Goal: Register for event/course

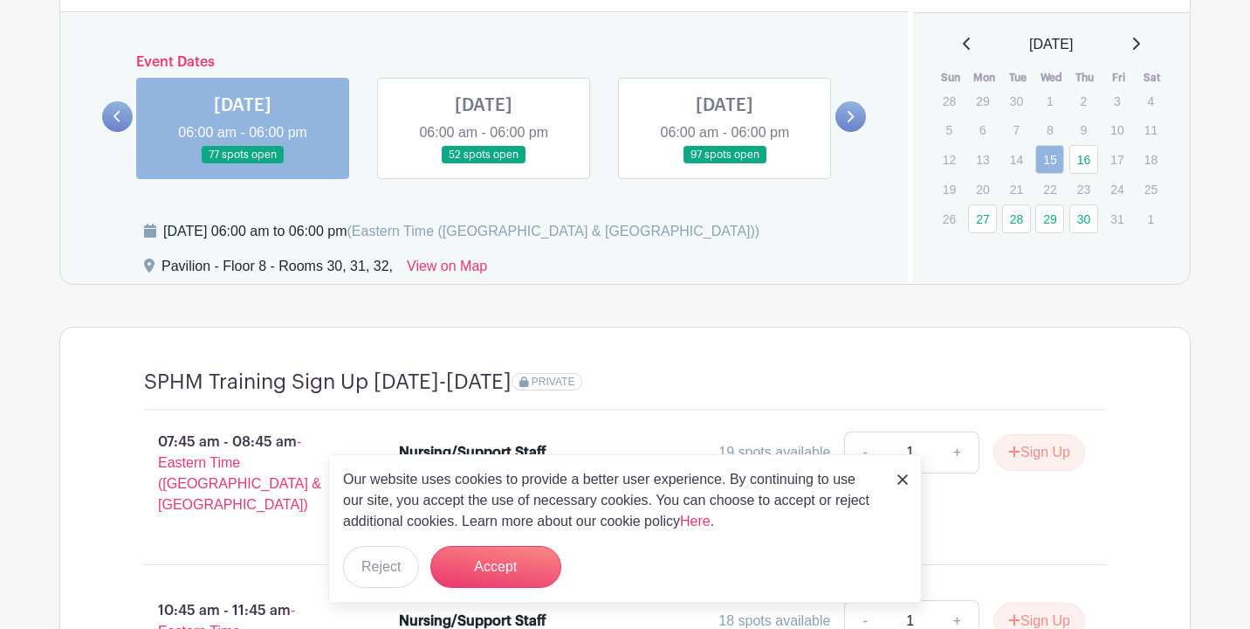
scroll to position [1396, 0]
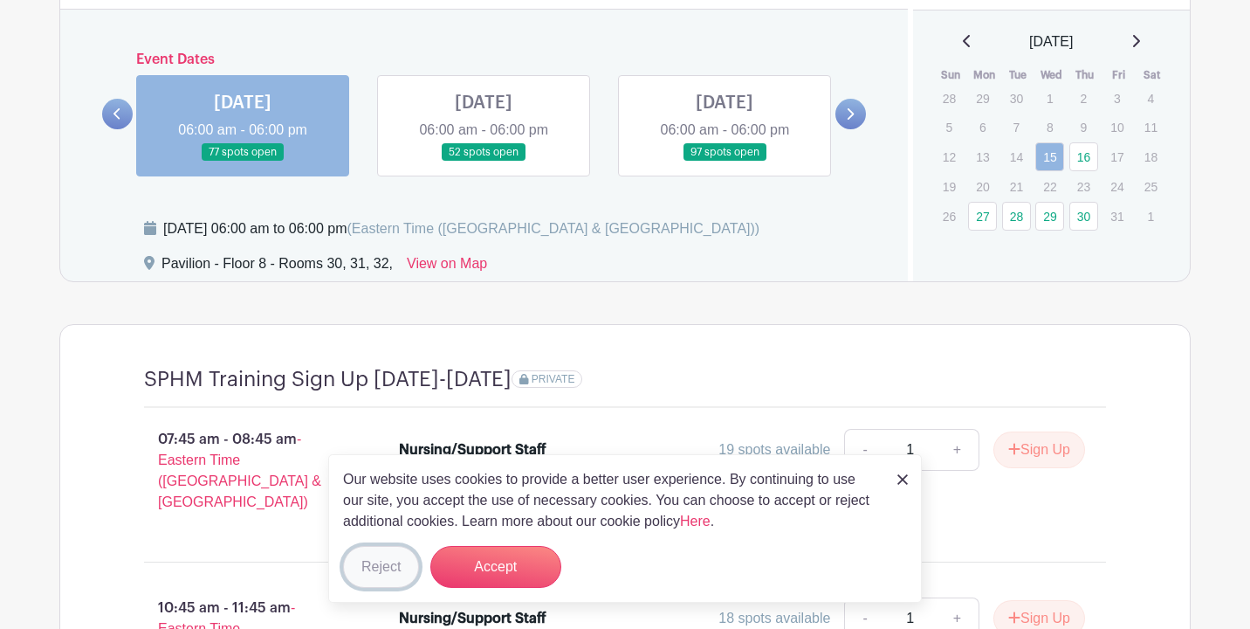
click at [379, 572] on button "Reject" at bounding box center [381, 567] width 76 height 42
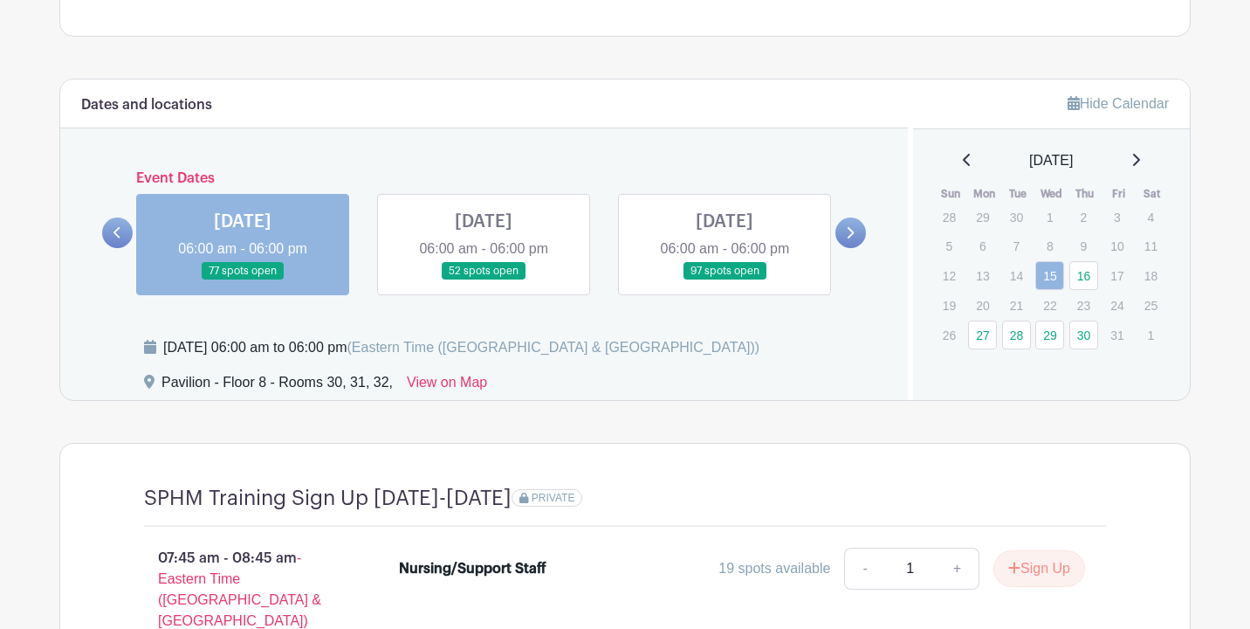
scroll to position [1269, 0]
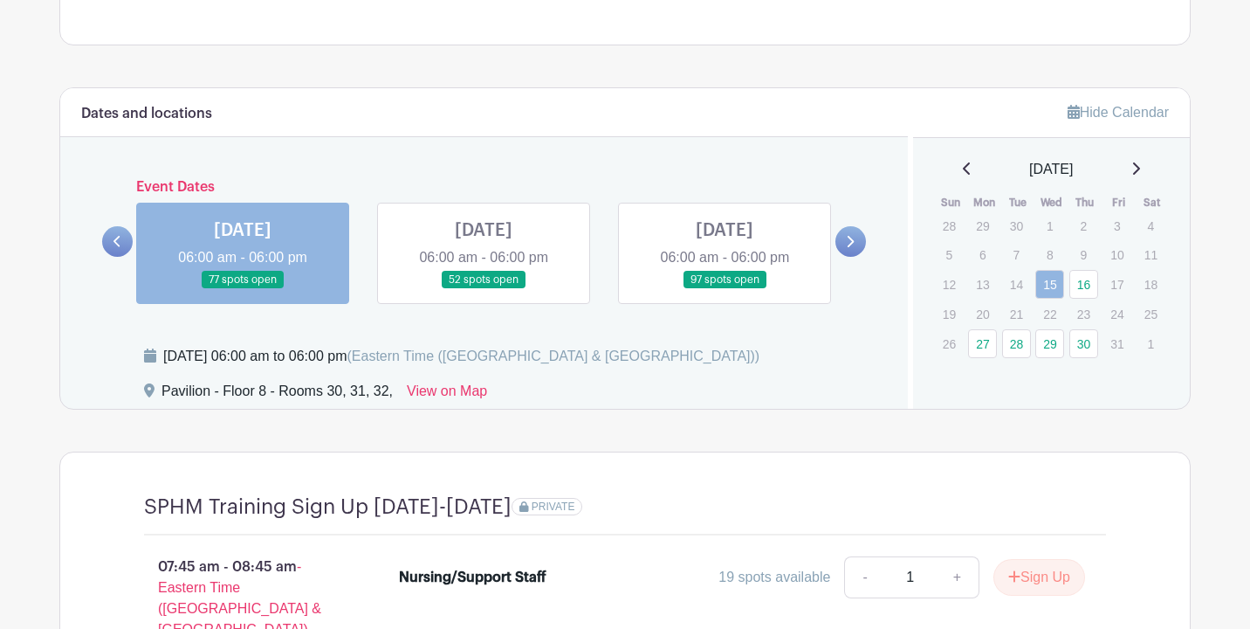
click at [856, 234] on link at bounding box center [851, 241] width 31 height 31
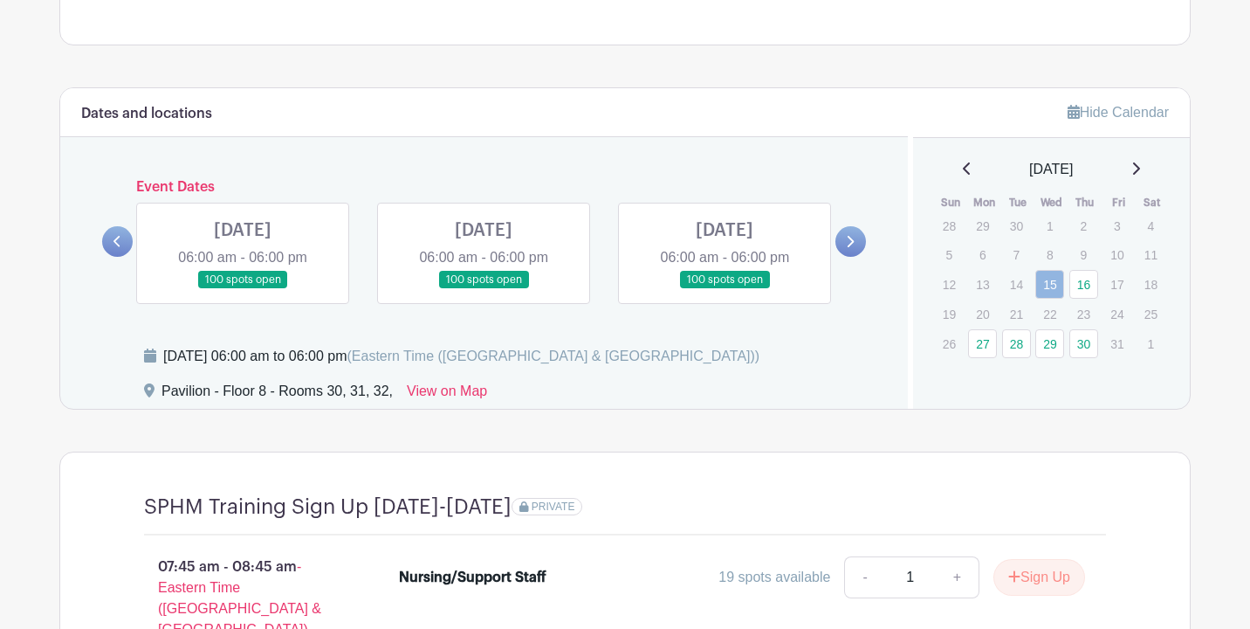
click at [856, 234] on link at bounding box center [851, 241] width 31 height 31
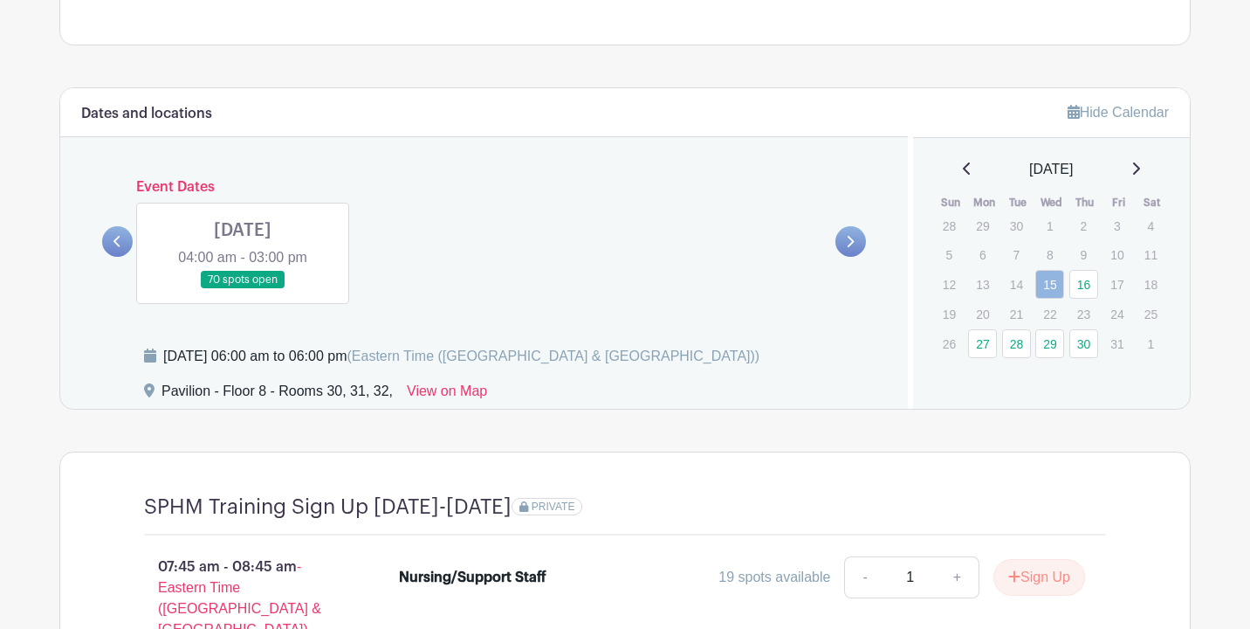
click at [117, 238] on icon at bounding box center [117, 241] width 7 height 11
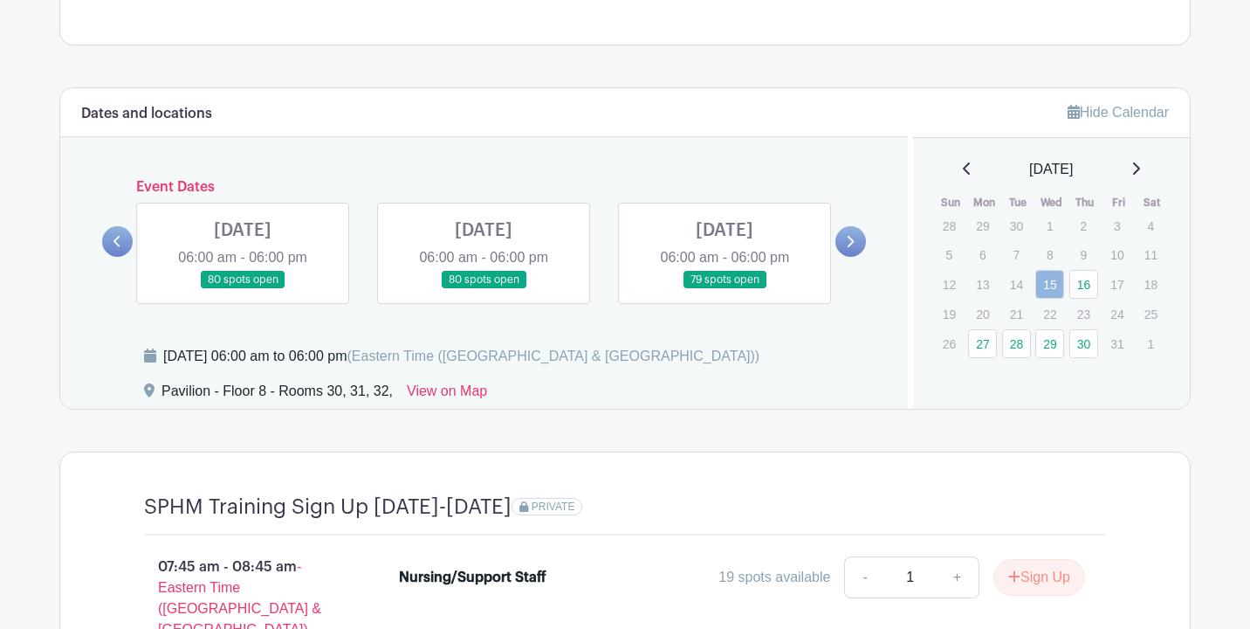
click at [121, 242] on icon at bounding box center [118, 241] width 8 height 13
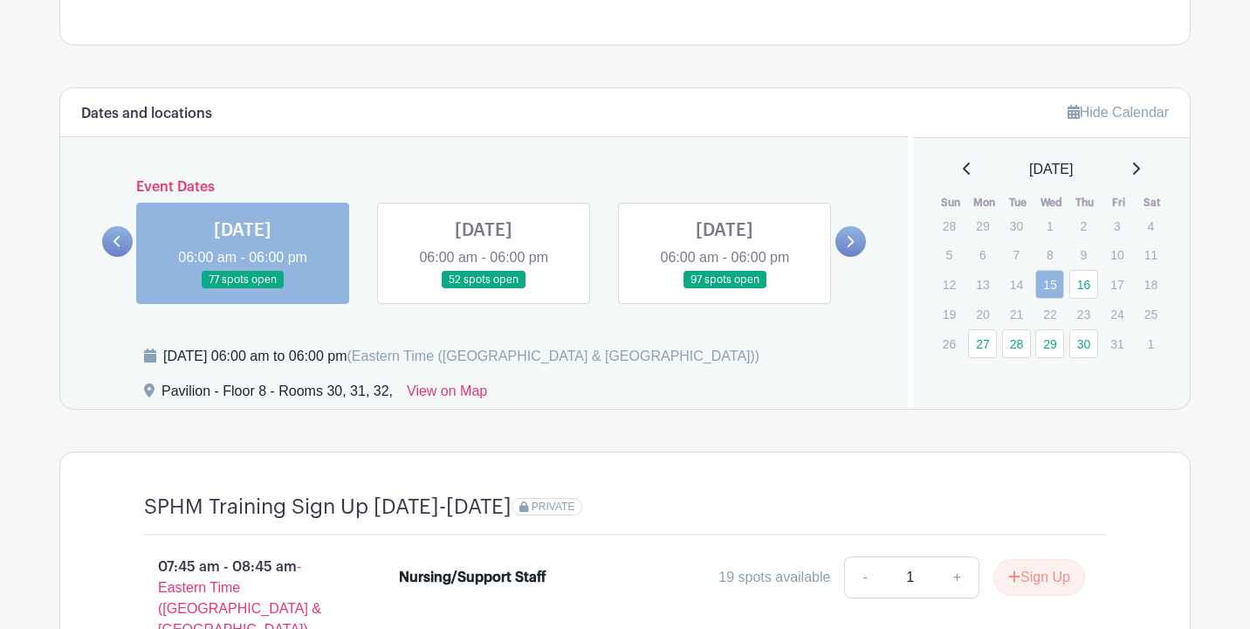
click at [121, 242] on icon at bounding box center [118, 241] width 8 height 13
click at [725, 289] on link at bounding box center [725, 289] width 0 height 0
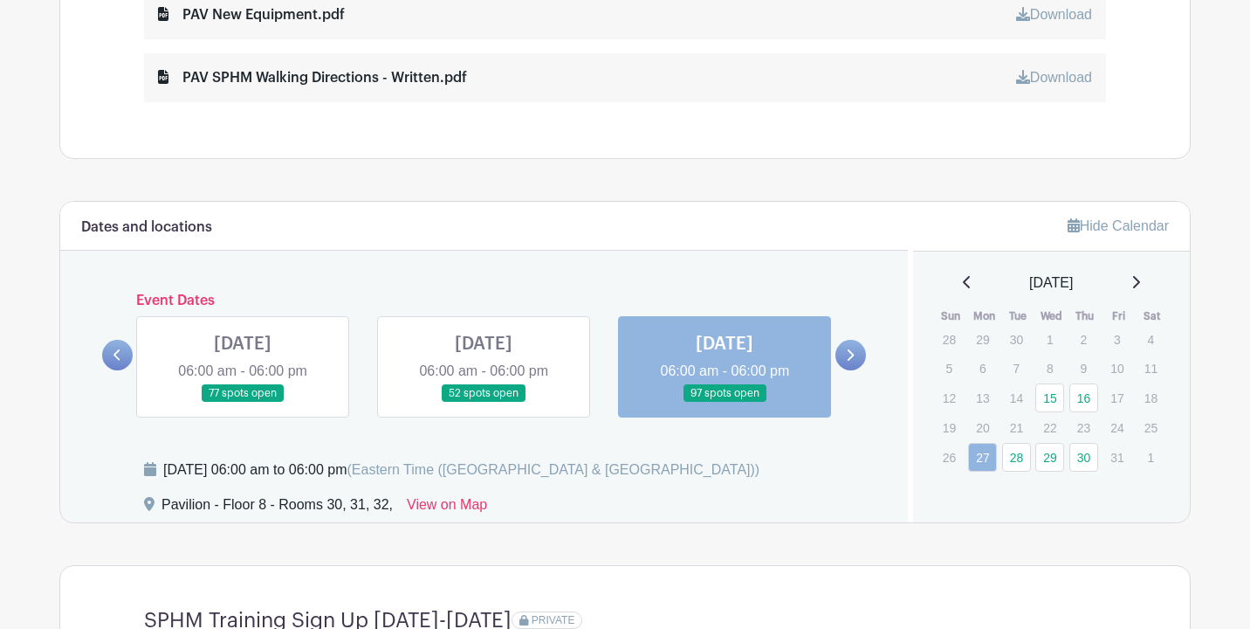
scroll to position [1176, 0]
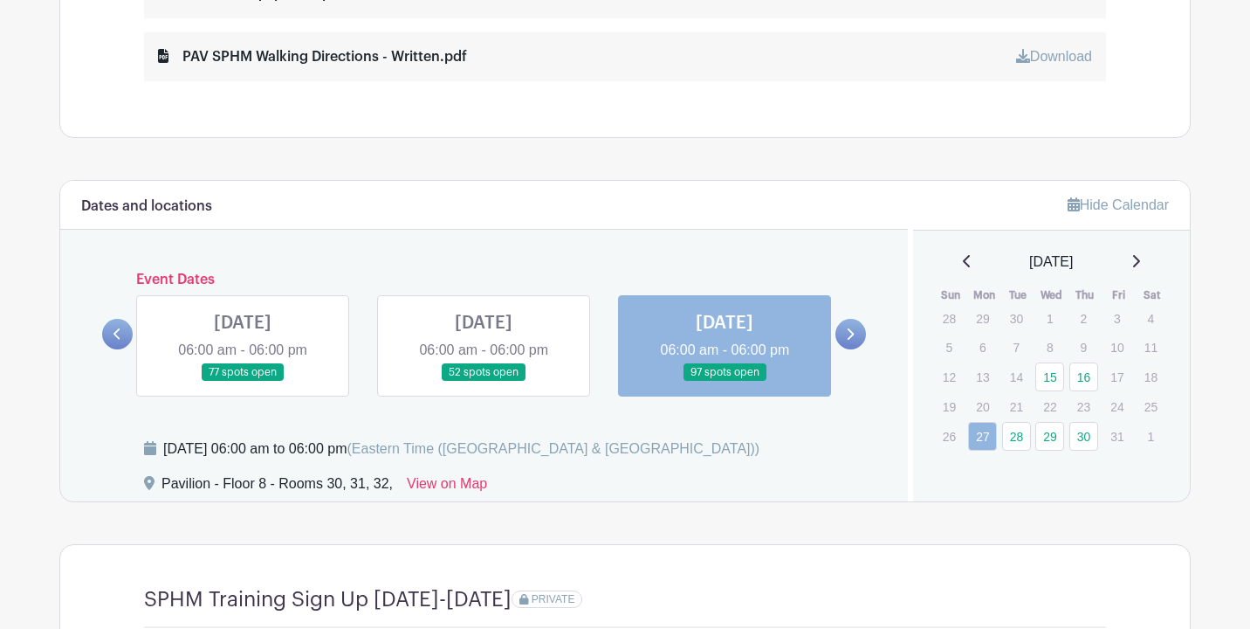
click at [857, 348] on div at bounding box center [851, 334] width 31 height 31
click at [851, 346] on link at bounding box center [851, 334] width 31 height 31
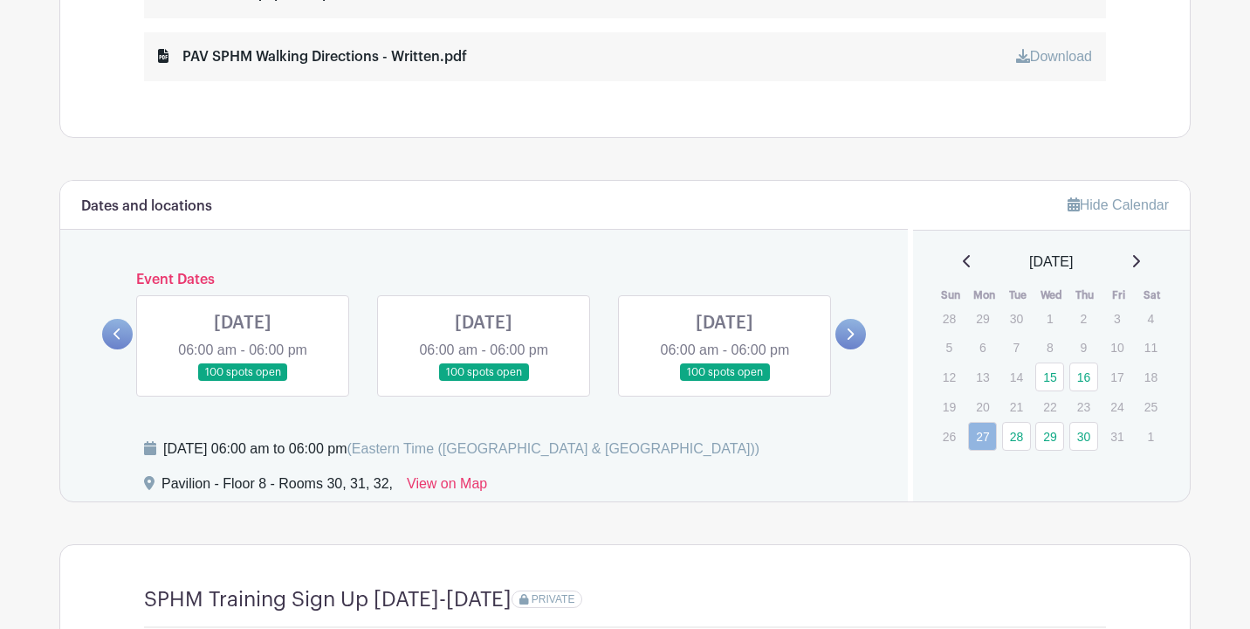
click at [851, 346] on link at bounding box center [851, 334] width 31 height 31
click at [1140, 266] on icon at bounding box center [1136, 261] width 7 height 12
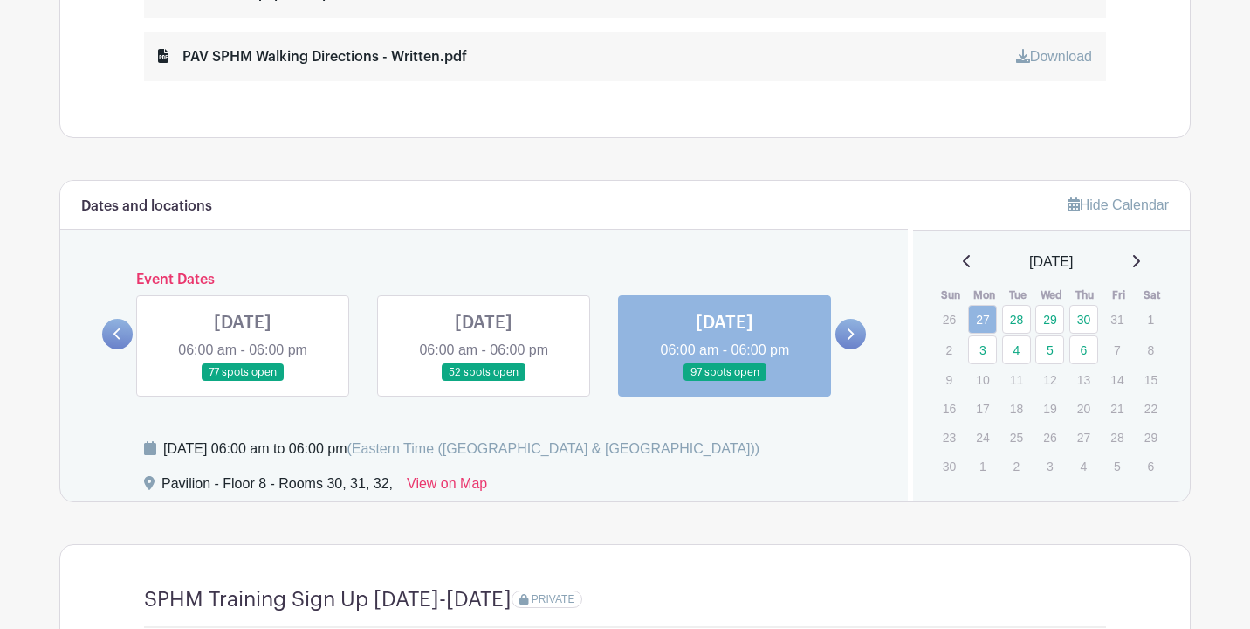
click at [868, 479] on div "Pavilion - Floor 8 - Rooms 30, 31, 32, View on Map" at bounding box center [515, 487] width 743 height 28
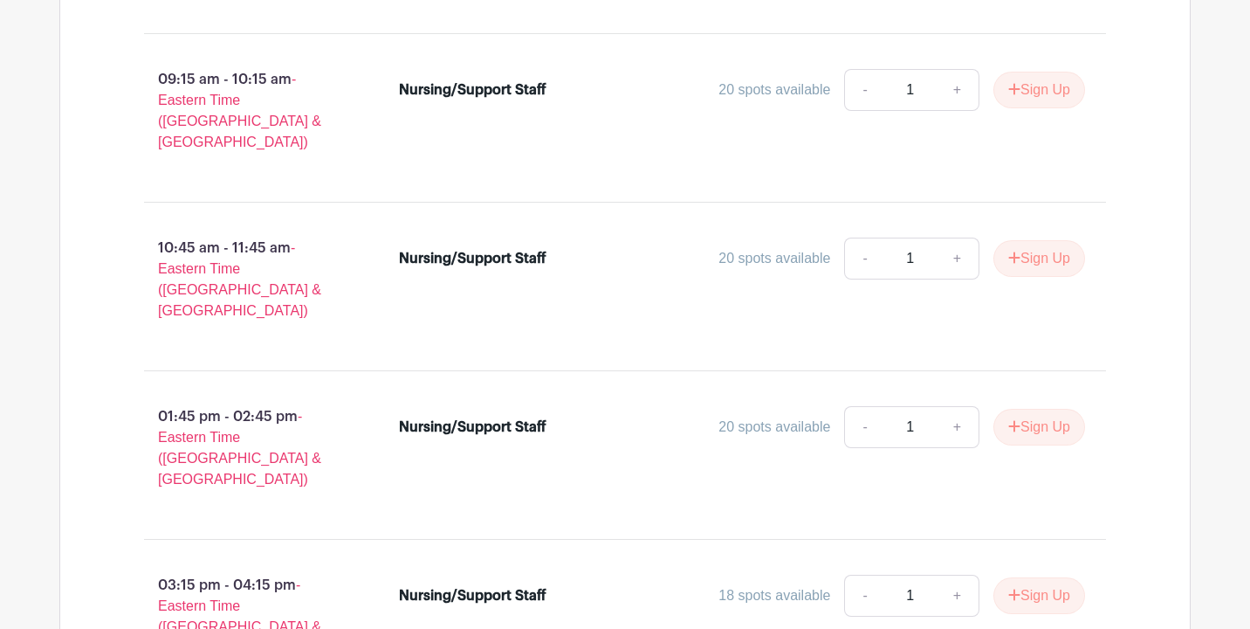
scroll to position [2072, 0]
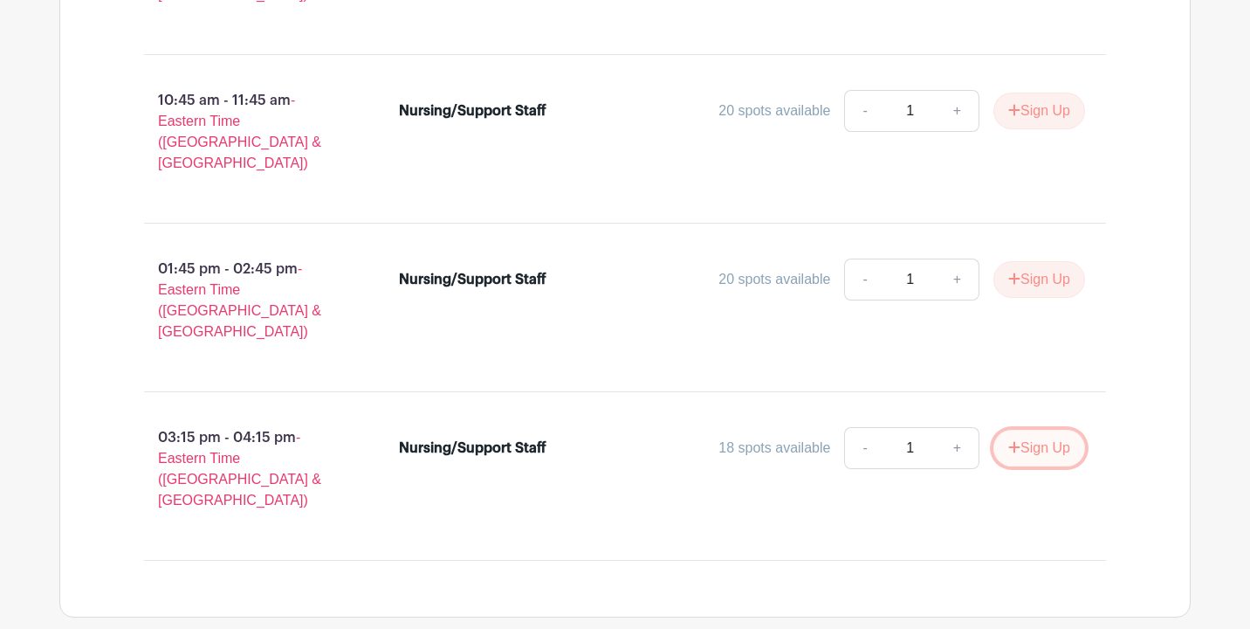
click at [1024, 430] on button "Sign Up" at bounding box center [1040, 448] width 92 height 37
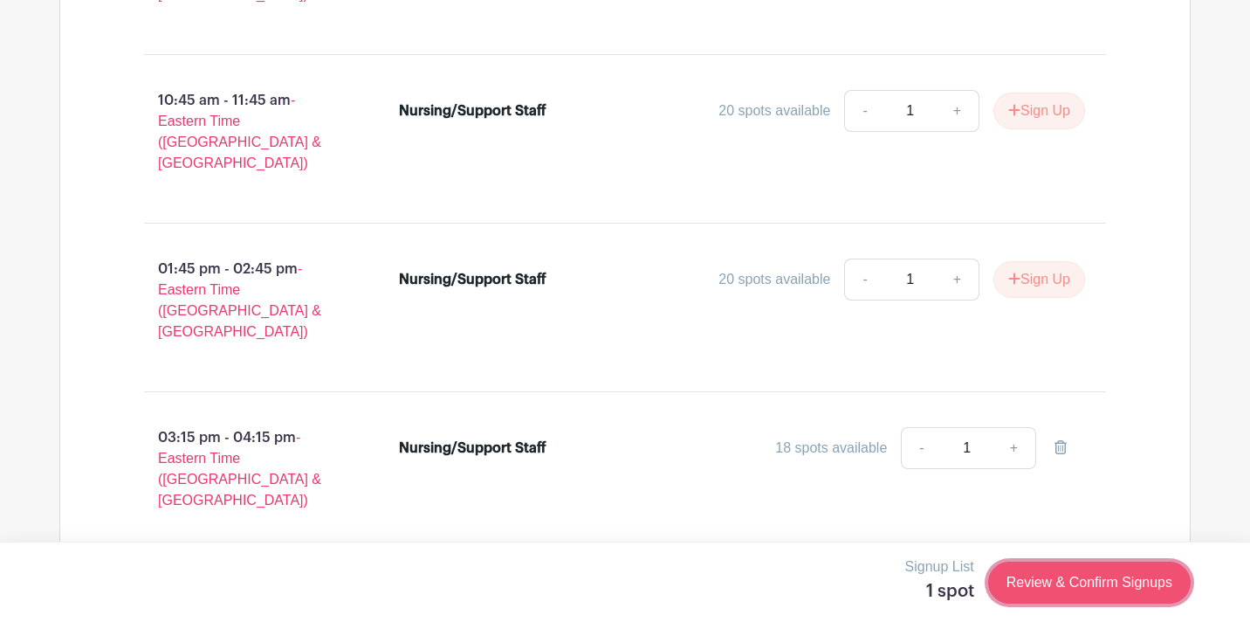
click at [1109, 589] on link "Review & Confirm Signups" at bounding box center [1089, 582] width 203 height 42
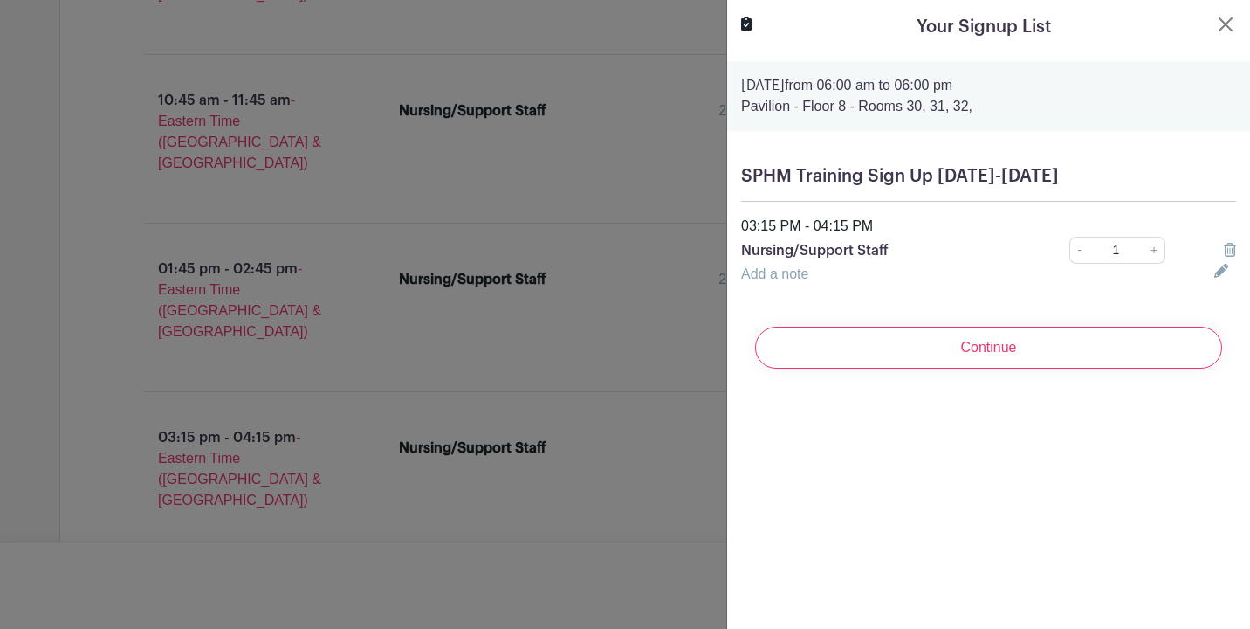
click at [601, 149] on div at bounding box center [625, 314] width 1250 height 629
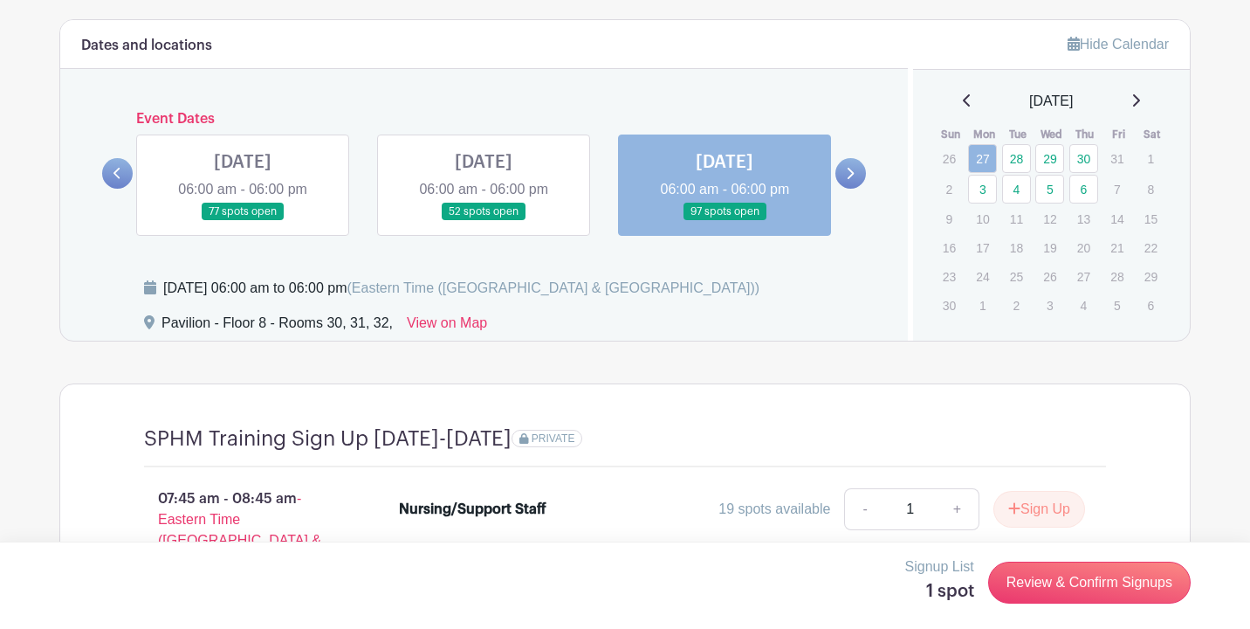
scroll to position [1335, 0]
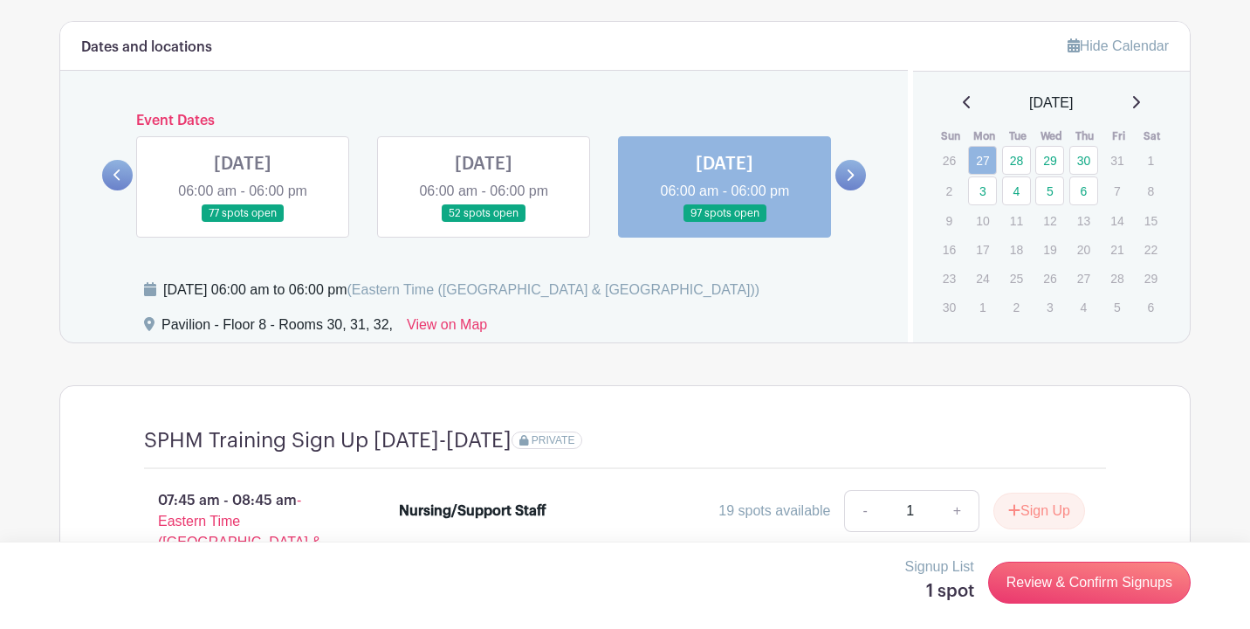
click at [949, 105] on div "[DATE]" at bounding box center [1052, 103] width 236 height 21
click at [963, 105] on icon at bounding box center [966, 102] width 7 height 12
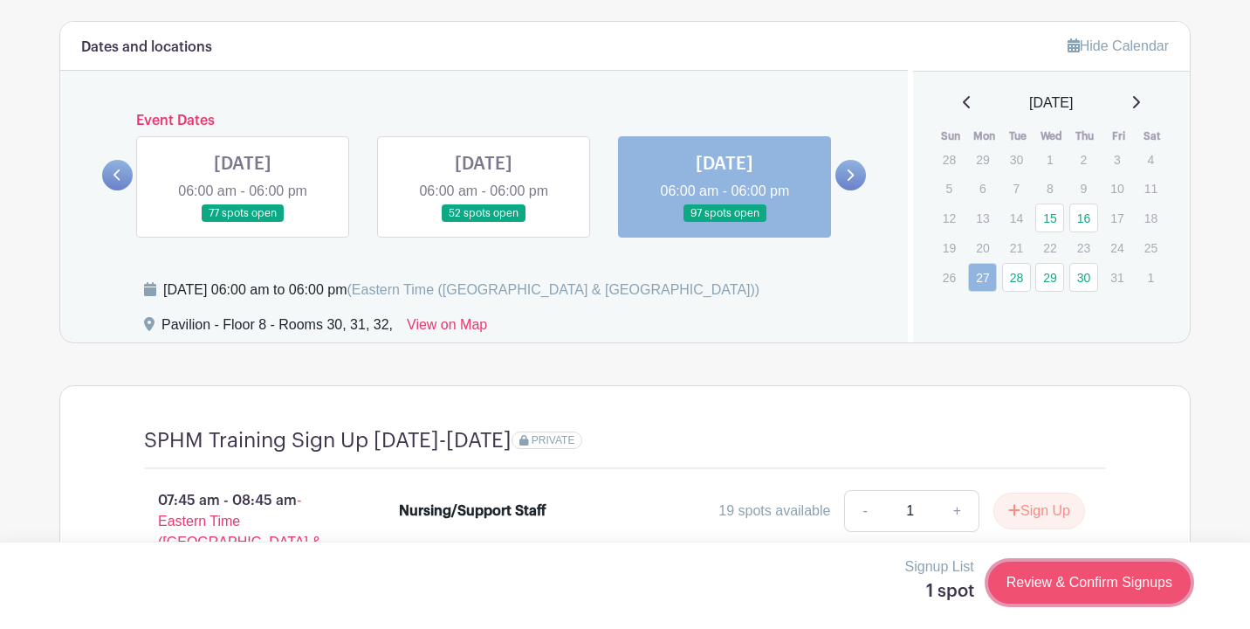
click at [1099, 593] on link "Review & Confirm Signups" at bounding box center [1089, 582] width 203 height 42
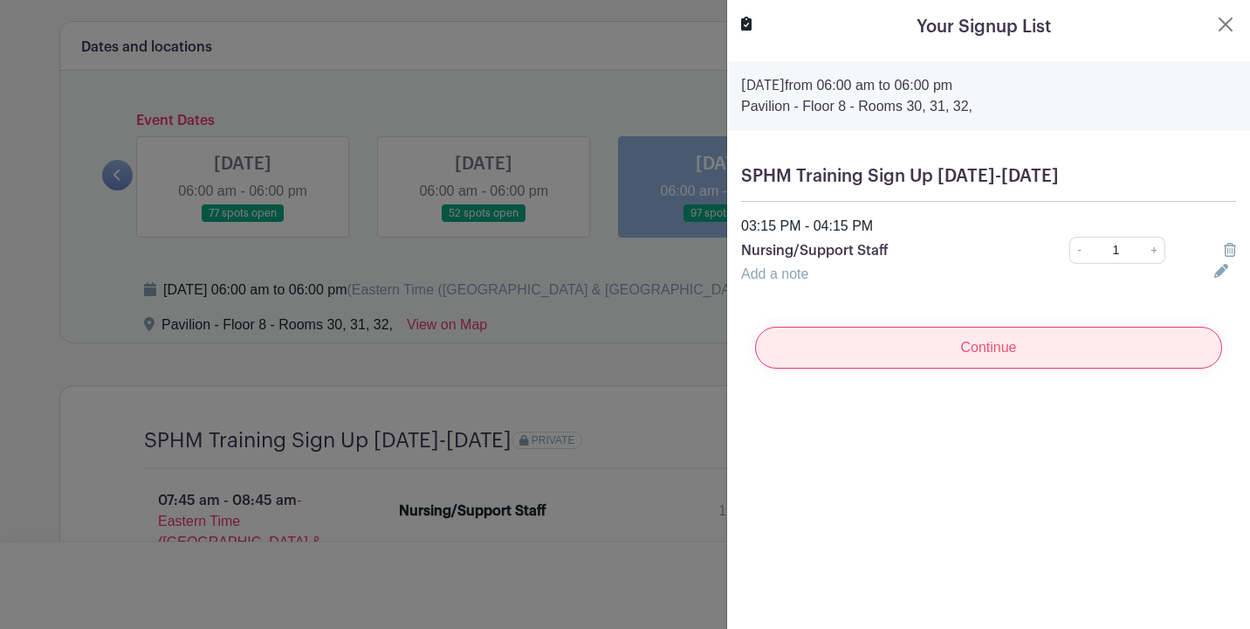
click at [1000, 355] on input "Continue" at bounding box center [988, 348] width 467 height 42
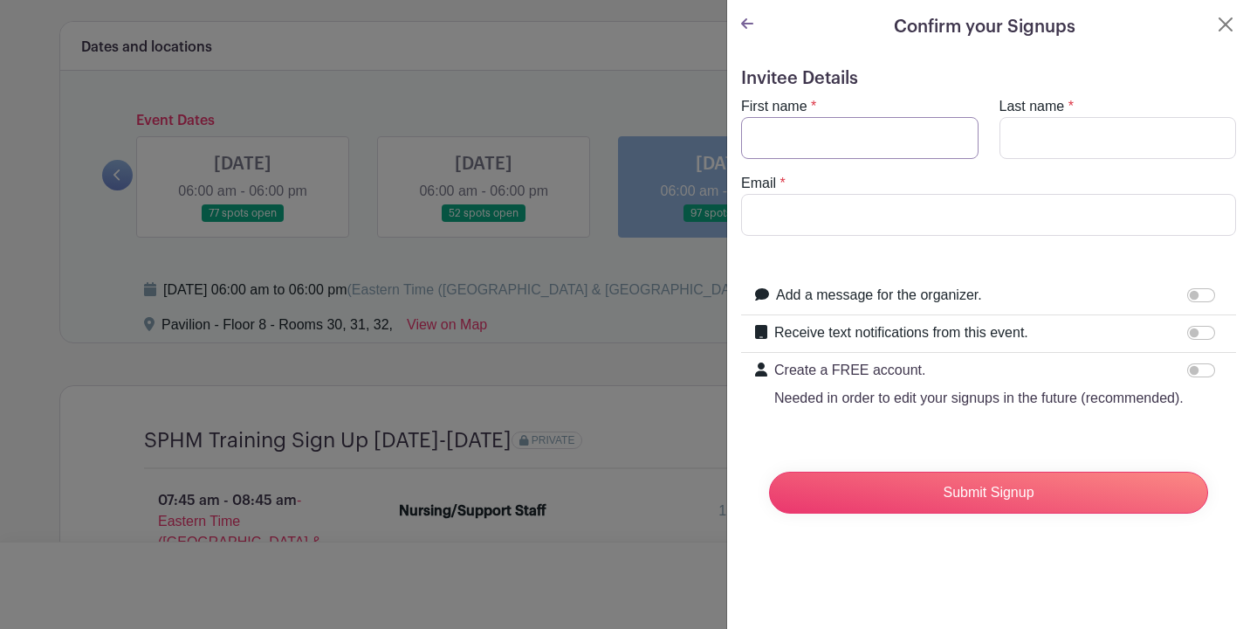
click at [875, 140] on input "First name" at bounding box center [860, 138] width 238 height 42
type input "Khalil"
type input "[PERSON_NAME]"
type input "[EMAIL_ADDRESS][DOMAIN_NAME]"
click at [1195, 300] on input "Add a message for the organizer." at bounding box center [1202, 295] width 28 height 14
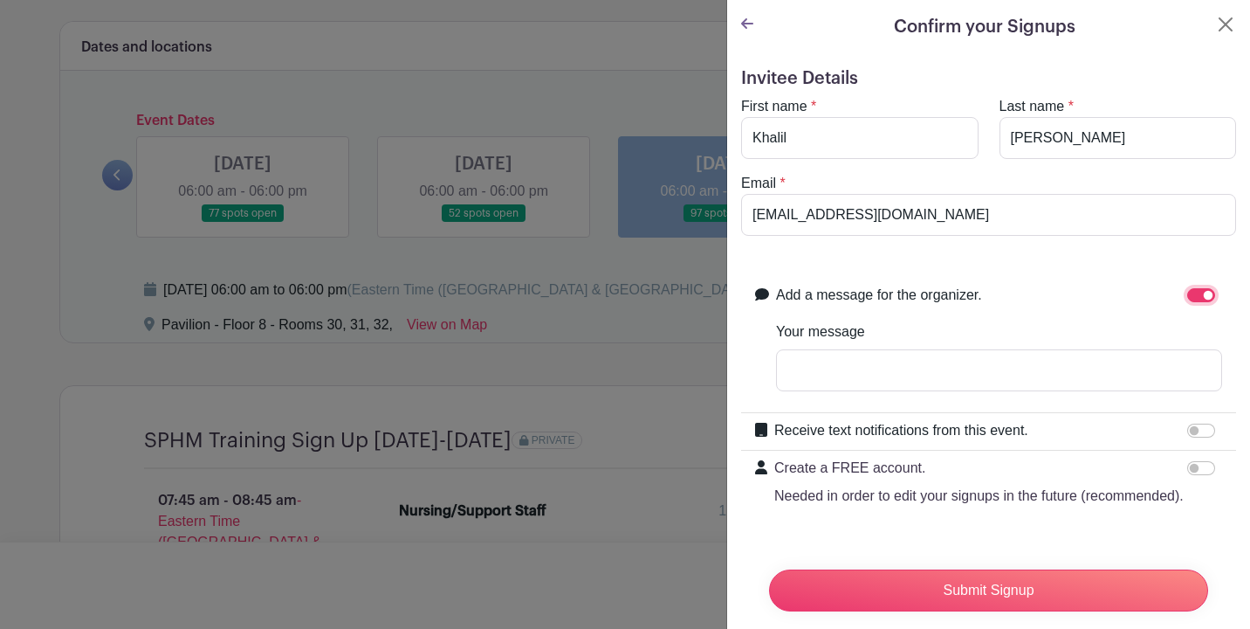
click at [1212, 294] on input "Add a message for the organizer." at bounding box center [1202, 295] width 28 height 14
checkbox input "false"
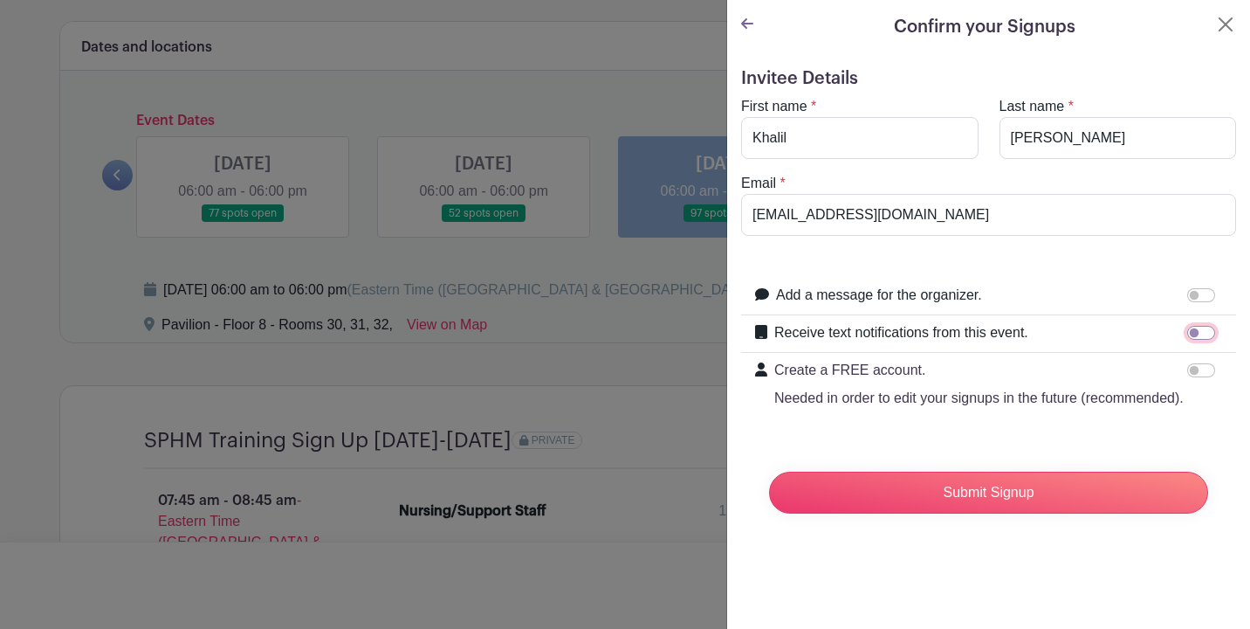
click at [1195, 331] on input "Receive text notifications from this event." at bounding box center [1202, 333] width 28 height 14
checkbox input "true"
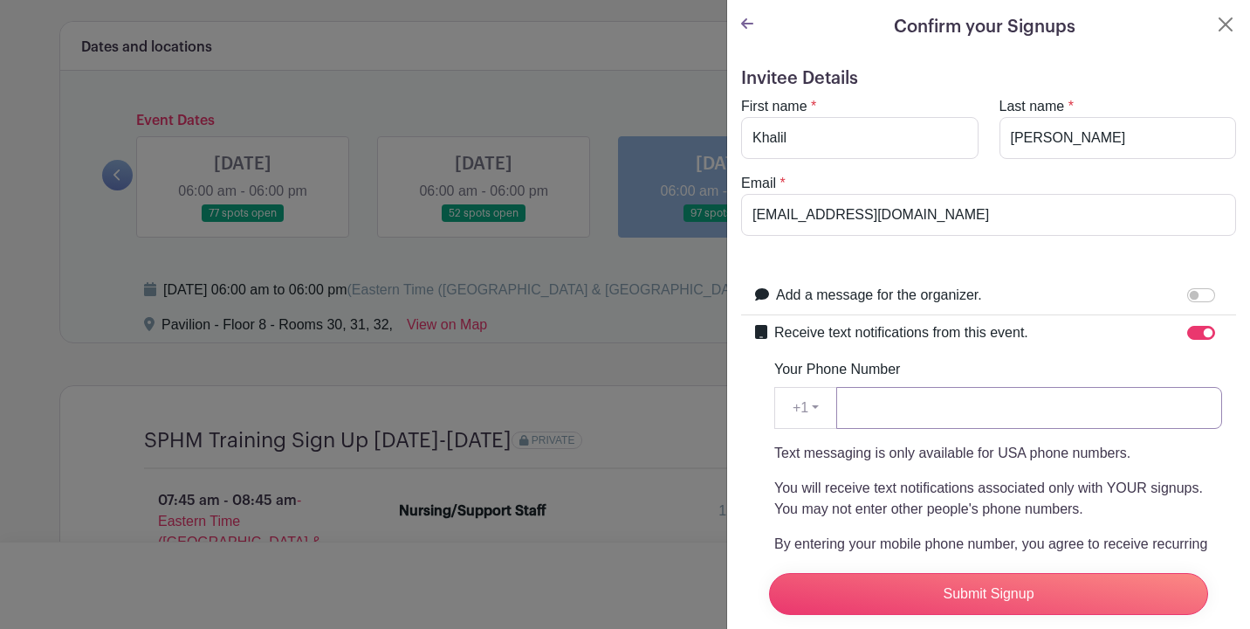
click at [1010, 407] on input "Your Phone Number" at bounding box center [1030, 408] width 386 height 42
type input "3137297800"
click at [1106, 478] on p "You will receive text notifications associated only with YOUR signups. You may …" at bounding box center [999, 499] width 448 height 42
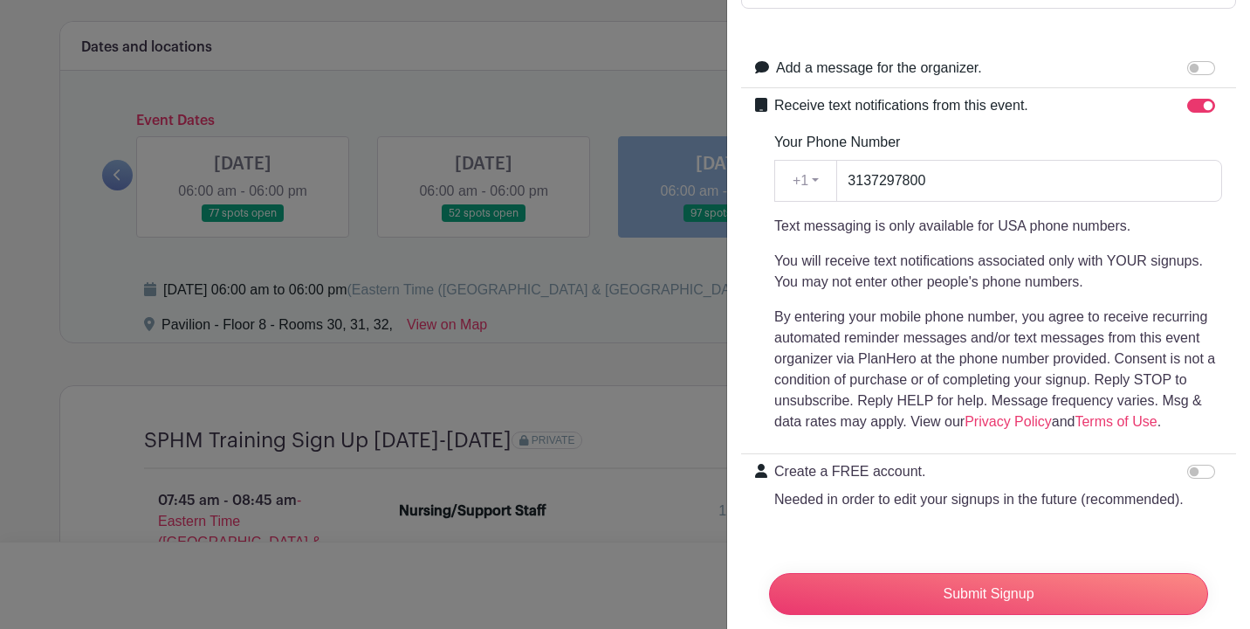
scroll to position [255, 0]
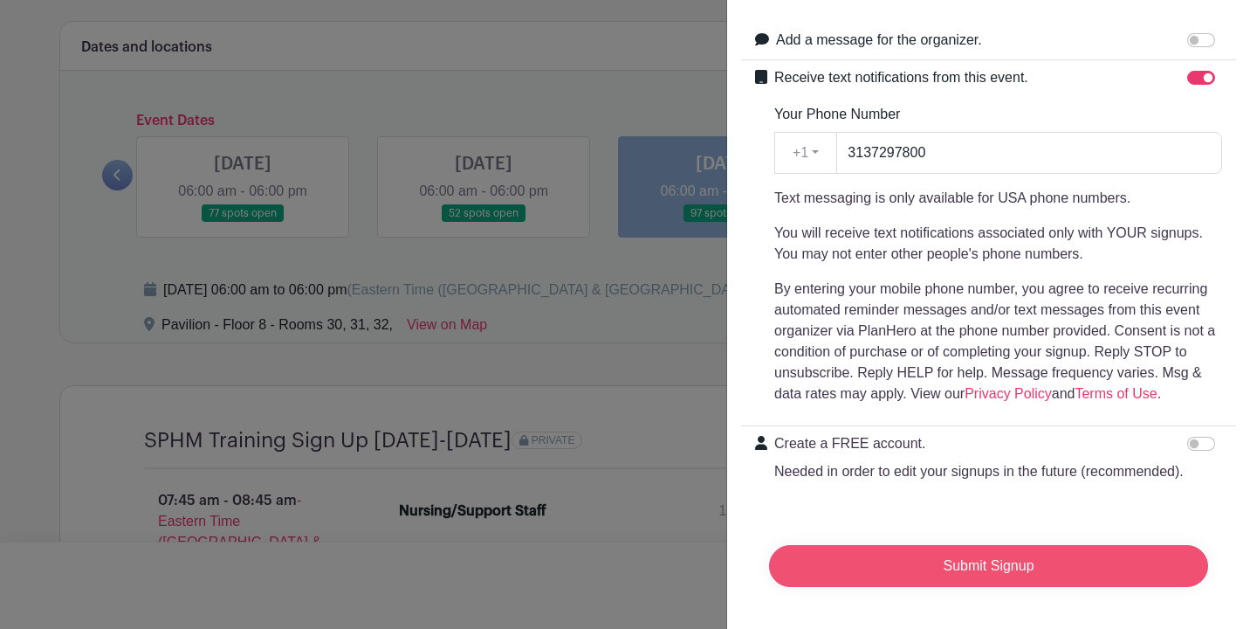
click at [994, 569] on input "Submit Signup" at bounding box center [988, 566] width 439 height 42
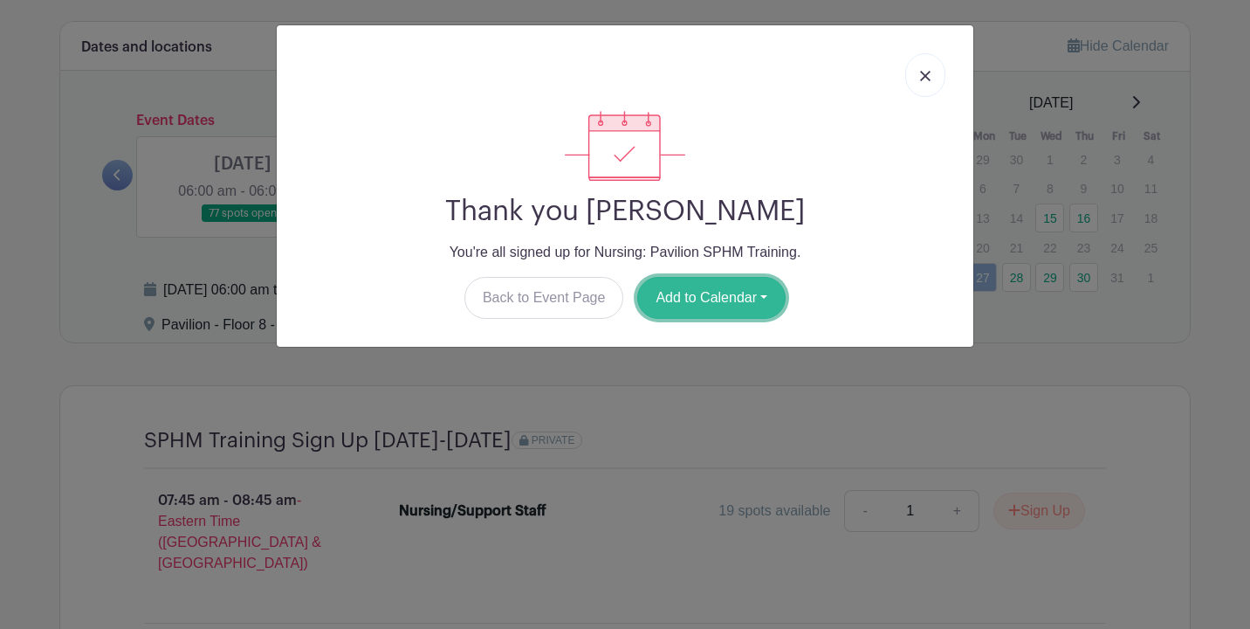
click at [745, 305] on button "Add to Calendar" at bounding box center [711, 298] width 148 height 42
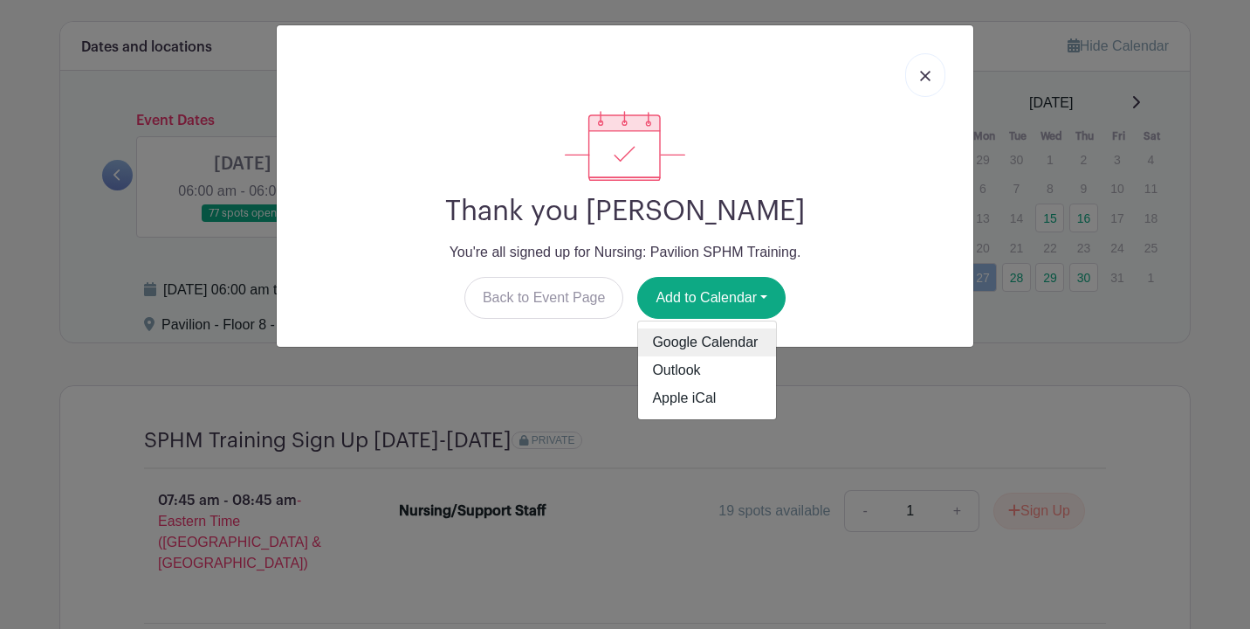
click at [727, 343] on link "Google Calendar" at bounding box center [707, 342] width 138 height 28
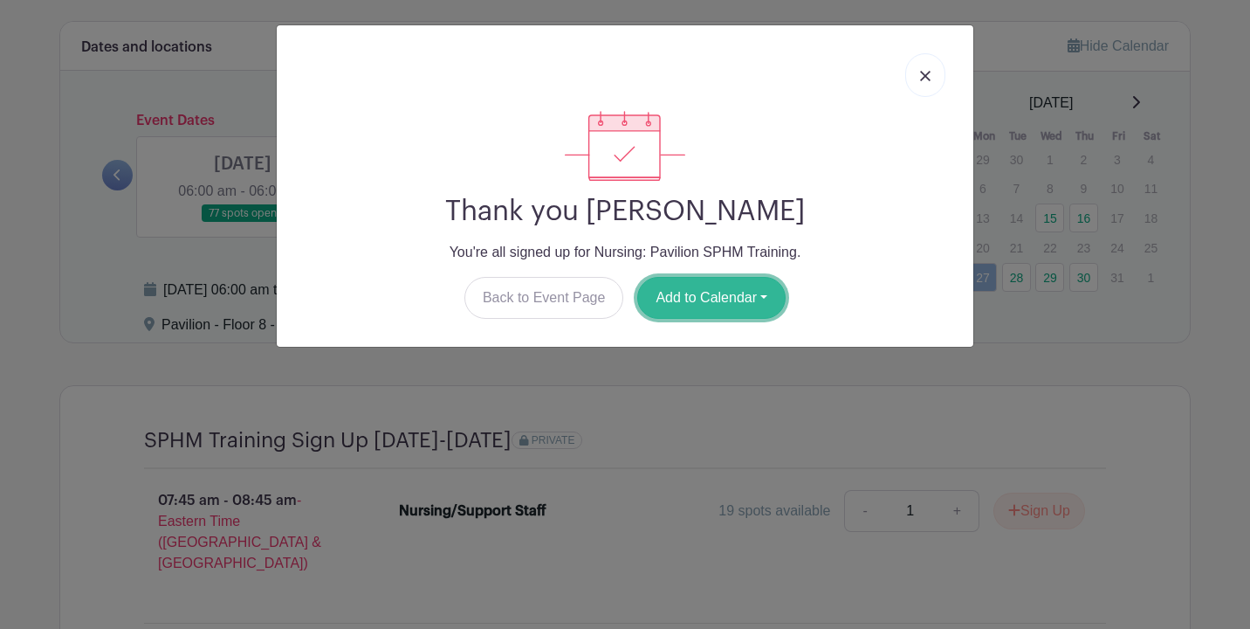
click at [715, 299] on button "Add to Calendar" at bounding box center [711, 298] width 148 height 42
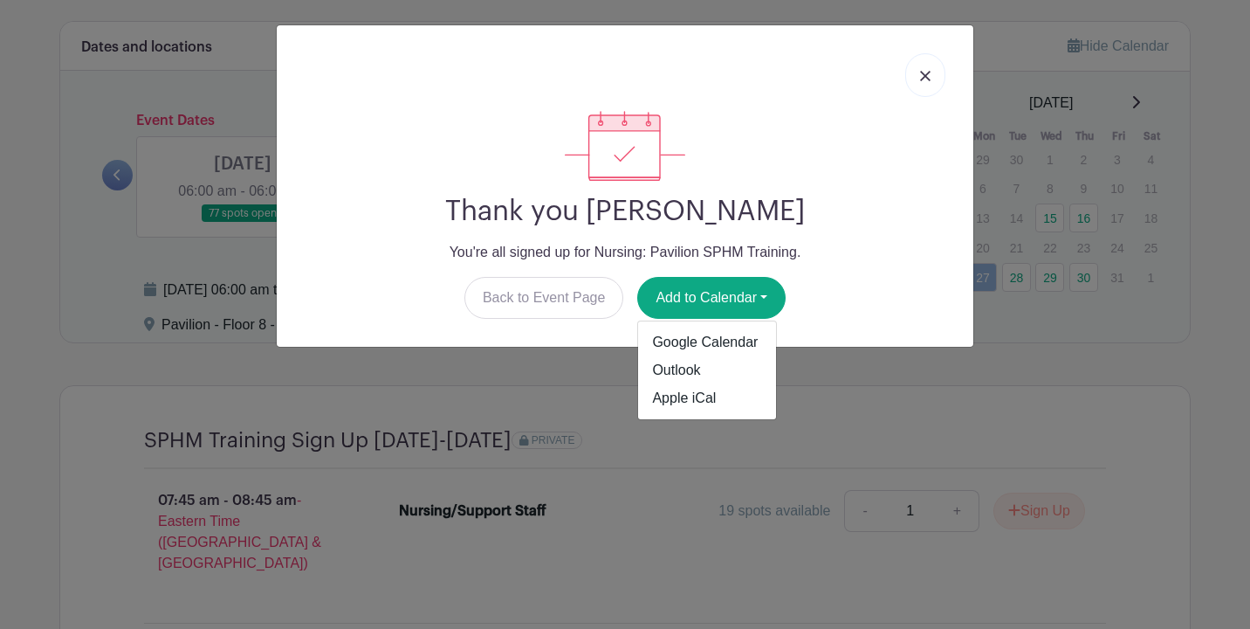
click at [826, 161] on div at bounding box center [625, 146] width 669 height 70
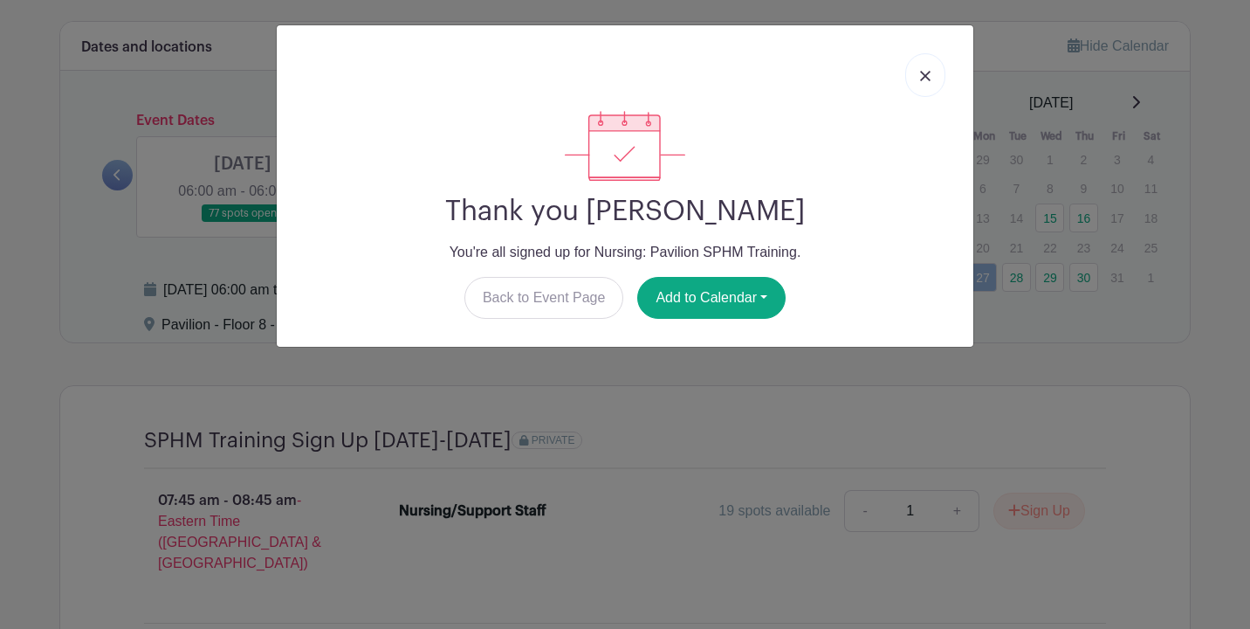
click at [927, 72] on img at bounding box center [925, 76] width 10 height 10
